Goal: Use online tool/utility: Utilize a website feature to perform a specific function

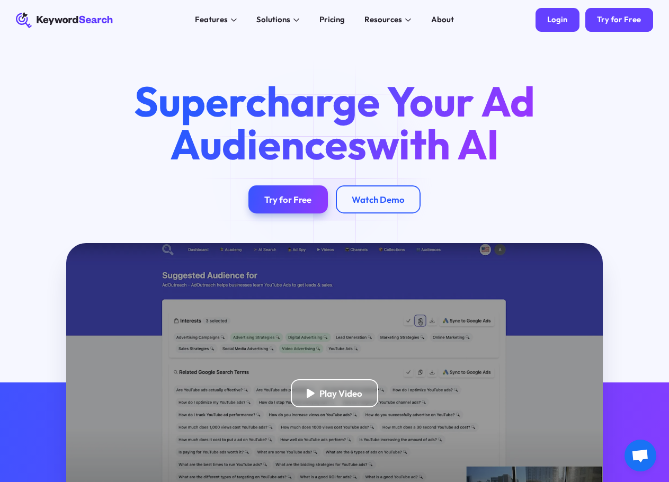
click at [564, 28] on link "Login" at bounding box center [558, 20] width 44 height 24
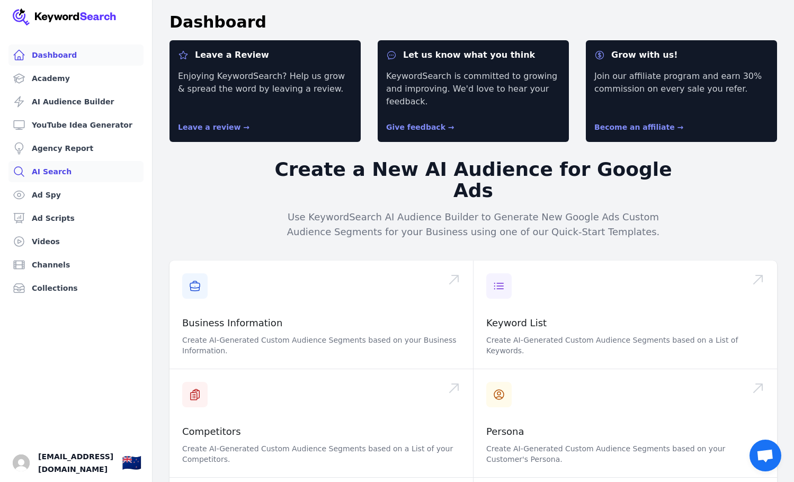
click at [36, 175] on link "AI Search" at bounding box center [75, 171] width 135 height 21
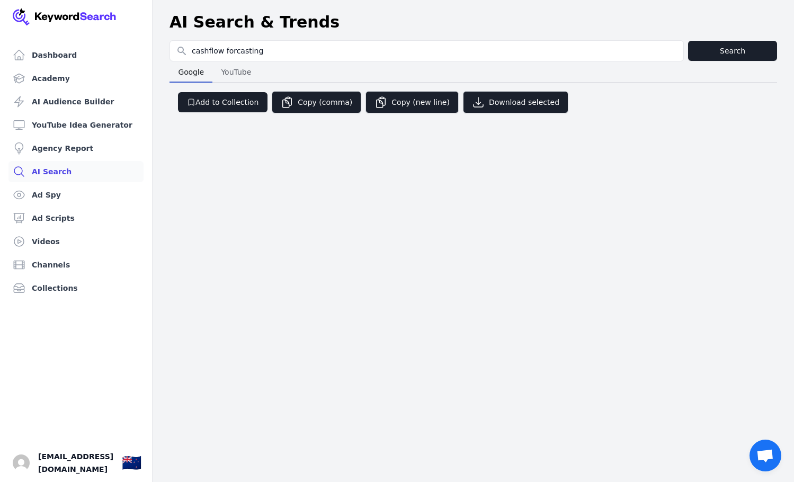
type input "cashflow forcasting"
click at [252, 65] on span "YouTube" at bounding box center [236, 72] width 39 height 15
click at [677, 55] on button "Search" at bounding box center [732, 51] width 89 height 20
click at [561, 198] on div "Dashboard Academy AI Audience Builder YouTube Idea Generator Agency Report AI S…" at bounding box center [397, 241] width 794 height 482
click at [86, 124] on link "YouTube Idea Generator" at bounding box center [75, 124] width 135 height 21
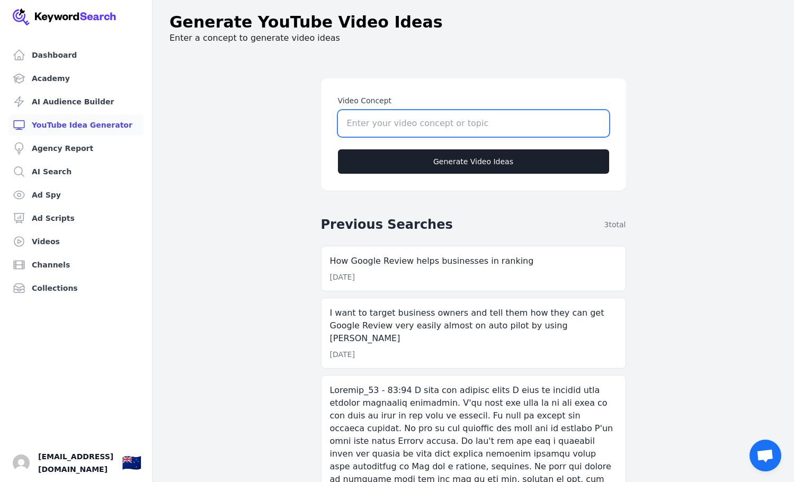
click at [426, 128] on input "Video Concept" at bounding box center [473, 123] width 271 height 26
click at [365, 121] on input "Video Concept" at bounding box center [473, 123] width 271 height 26
click at [411, 125] on input "Video Concept" at bounding box center [473, 123] width 271 height 26
paste input "cashflow forecasting"
type input "cashflow forecasting"
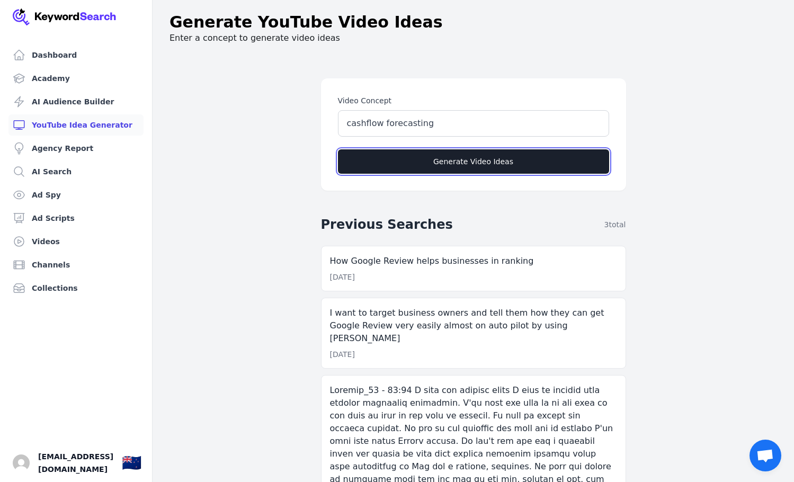
click at [413, 162] on button "Generate Video Ideas" at bounding box center [473, 161] width 271 height 24
